Goal: Find specific page/section: Find specific page/section

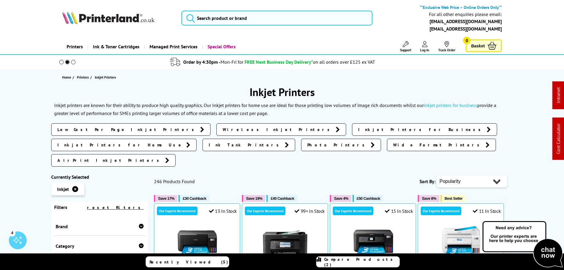
drag, startPoint x: 73, startPoint y: 47, endPoint x: 89, endPoint y: 29, distance: 23.5
click at [73, 47] on link "Printers" at bounding box center [74, 46] width 25 height 15
